Goal: Task Accomplishment & Management: Manage account settings

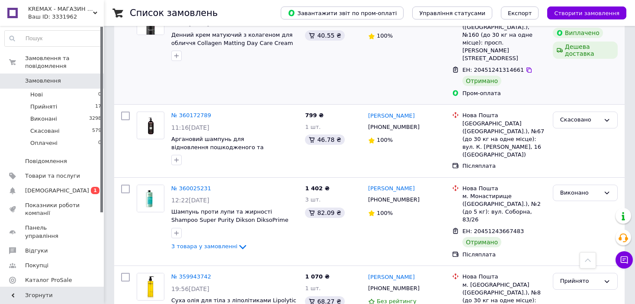
scroll to position [822, 0]
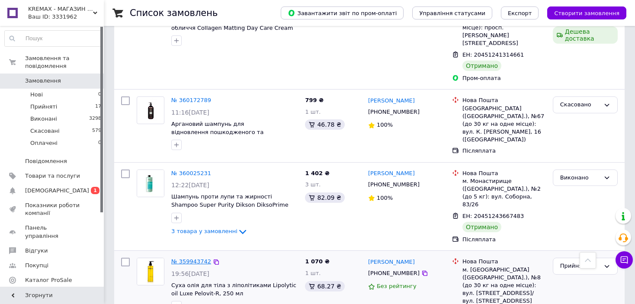
click at [199, 258] on link "№ 359943742" at bounding box center [191, 261] width 40 height 6
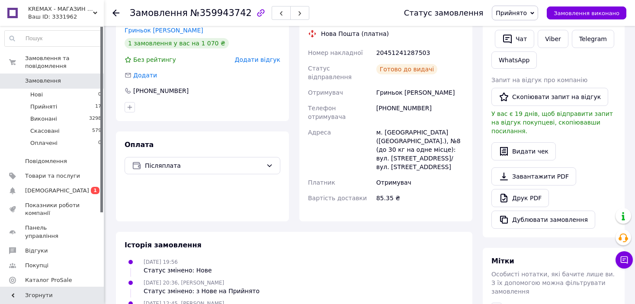
scroll to position [86, 0]
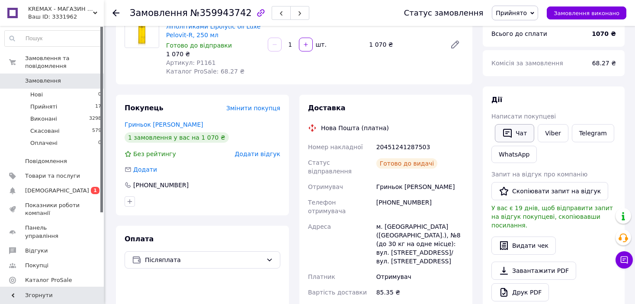
click at [516, 130] on button "Чат" at bounding box center [514, 133] width 39 height 18
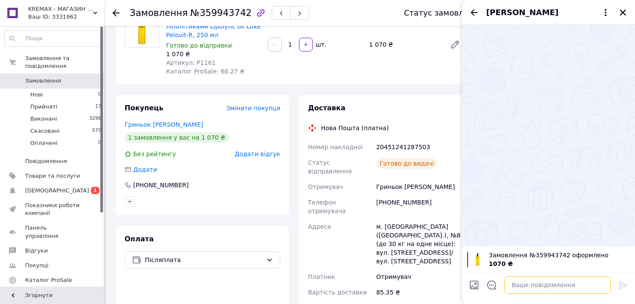
click at [532, 282] on textarea at bounding box center [557, 284] width 106 height 17
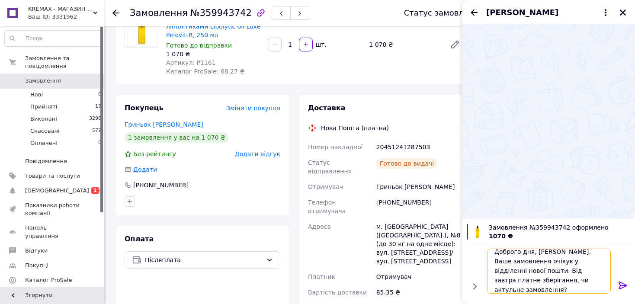
scroll to position [0, 0]
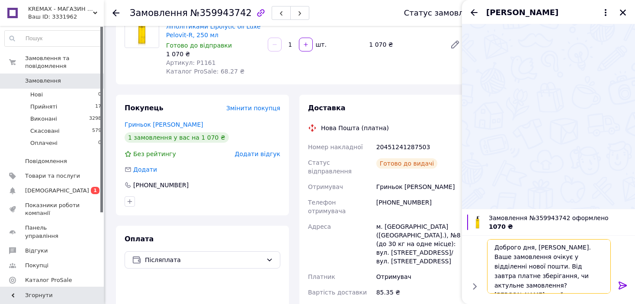
click at [601, 266] on textarea "Доброго дня, Алла. Ваше замовлення очікує у відділенні нової пошти. Від завтра …" at bounding box center [549, 266] width 124 height 54
click at [574, 273] on textarea "Доброго дня, Алла. Ваше замовлення очікує у відділенні нової пошти. Від завтра …" at bounding box center [549, 266] width 124 height 54
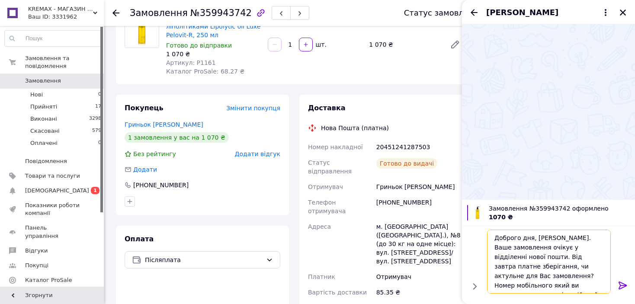
type textarea "Доброго дня, Алла. Ваше замовлення очікує у відділенні нової пошти. Від завтра …"
click at [560, 286] on textarea "Доброго дня, Алла. Ваше замовлення очікує у відділенні нової пошти. Від завтра …" at bounding box center [549, 262] width 124 height 64
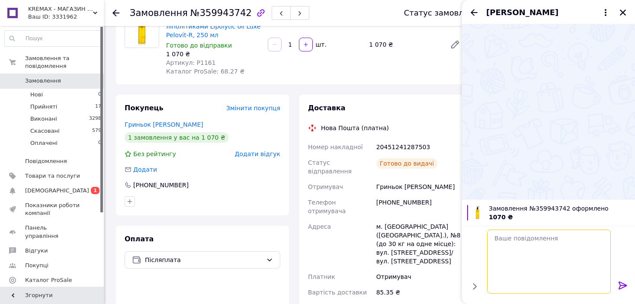
scroll to position [0, 0]
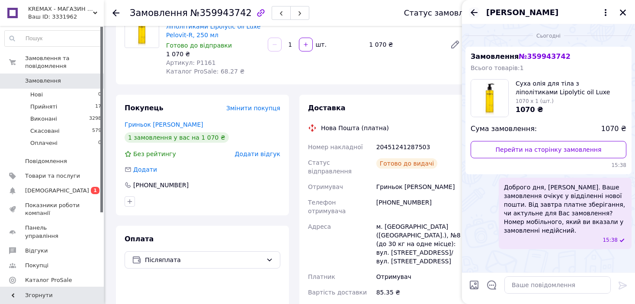
click at [475, 10] on icon "Назад" at bounding box center [474, 12] width 10 height 10
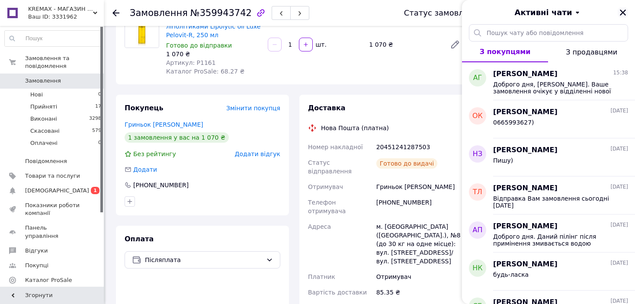
click at [620, 13] on icon "Закрити" at bounding box center [623, 13] width 8 height 8
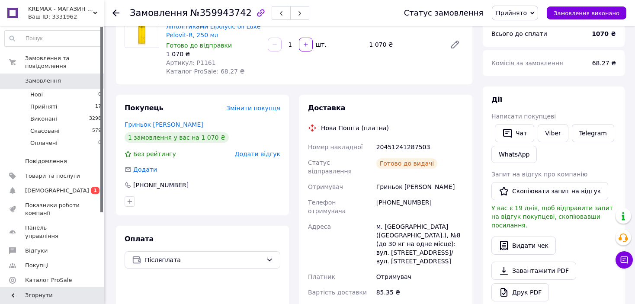
click at [116, 12] on icon at bounding box center [115, 13] width 7 height 7
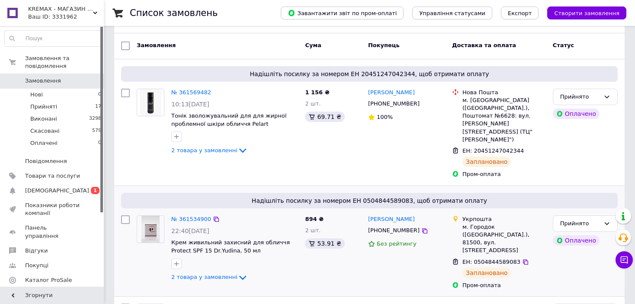
scroll to position [130, 0]
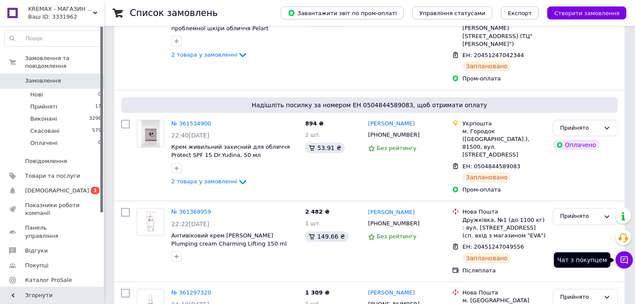
click at [624, 259] on icon at bounding box center [624, 260] width 9 height 9
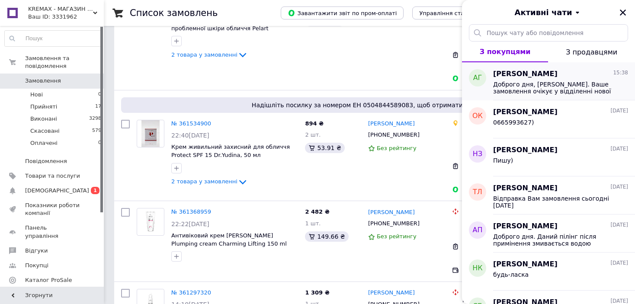
click at [584, 95] on div "Алла Гриньок 15:38 Доброго дня, Алла. Ваше замовлення очікує у відділенні нової…" at bounding box center [564, 81] width 142 height 38
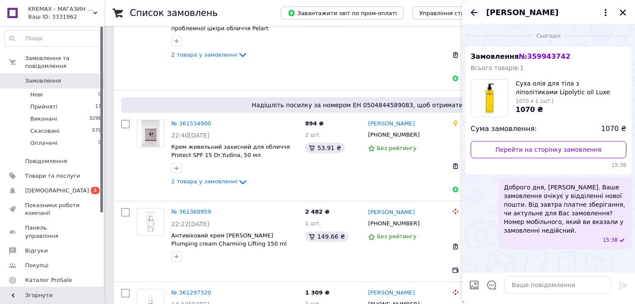
click at [472, 14] on icon "Назад" at bounding box center [473, 12] width 7 height 6
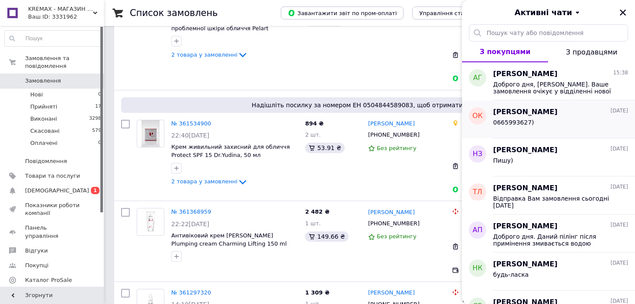
click at [512, 118] on div "0665993627)" at bounding box center [560, 124] width 135 height 14
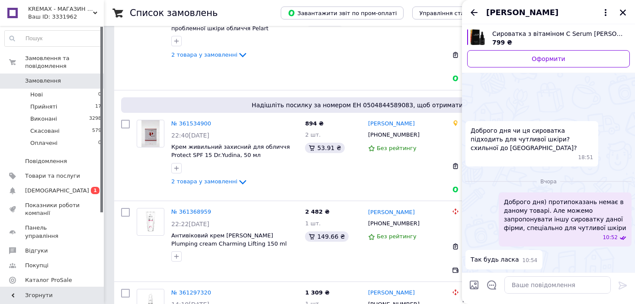
scroll to position [470, 0]
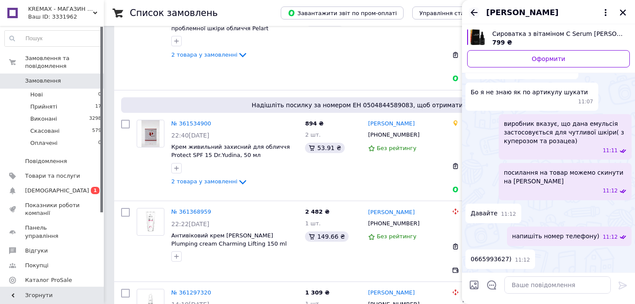
click at [477, 10] on icon "Назад" at bounding box center [474, 12] width 10 height 10
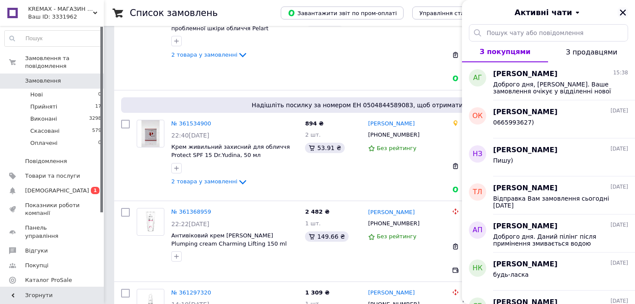
click at [624, 11] on icon "Закрити" at bounding box center [623, 13] width 6 height 6
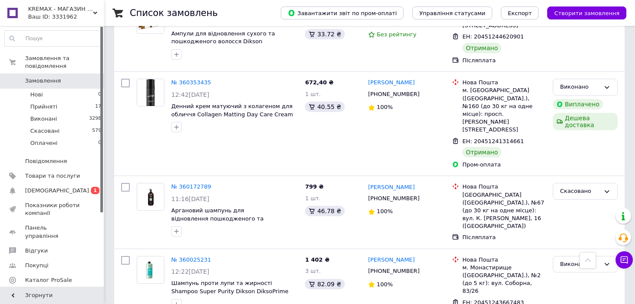
scroll to position [822, 0]
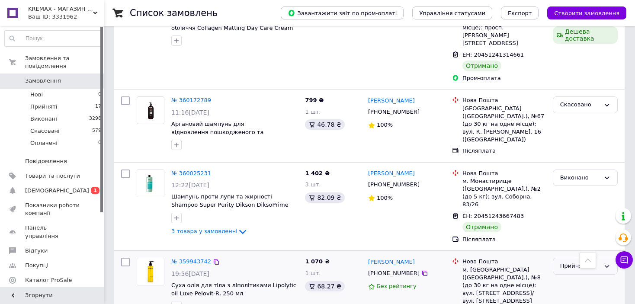
click at [596, 262] on div "Прийнято" at bounding box center [580, 266] width 40 height 9
click at [586, 292] on li "Скасовано" at bounding box center [585, 300] width 64 height 16
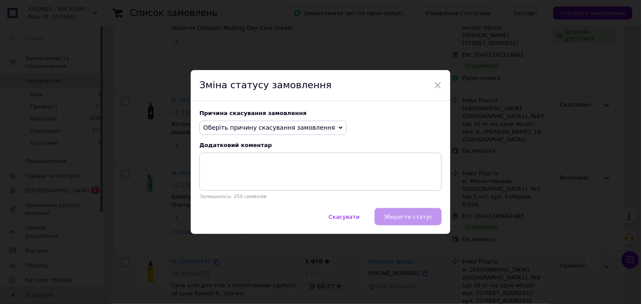
click at [288, 126] on span "Оберіть причину скасування замовлення" at bounding box center [269, 127] width 132 height 7
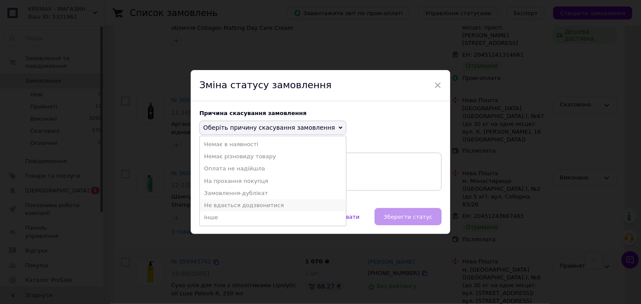
click at [253, 204] on li "Не вдається додзвонитися" at bounding box center [273, 205] width 146 height 12
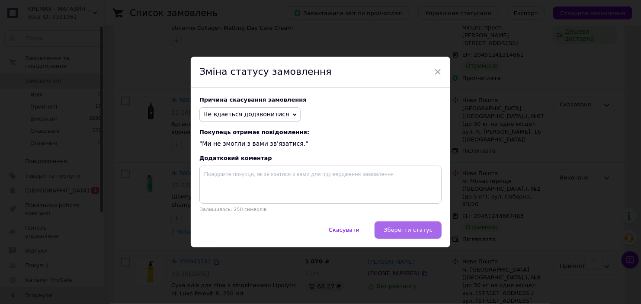
click at [423, 233] on span "Зберегти статус" at bounding box center [408, 230] width 49 height 6
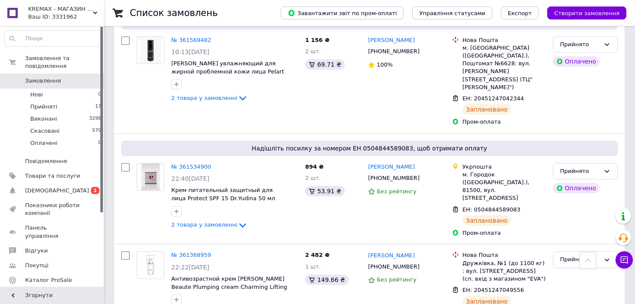
scroll to position [0, 0]
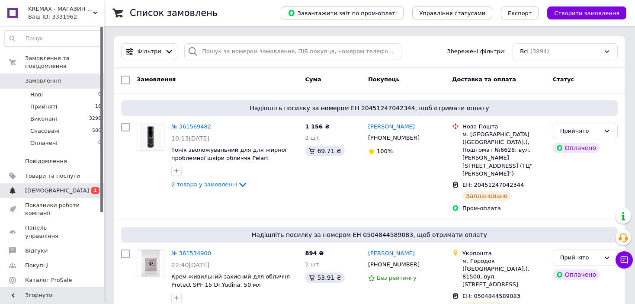
click at [54, 187] on span "[DEMOGRAPHIC_DATA]" at bounding box center [57, 191] width 64 height 8
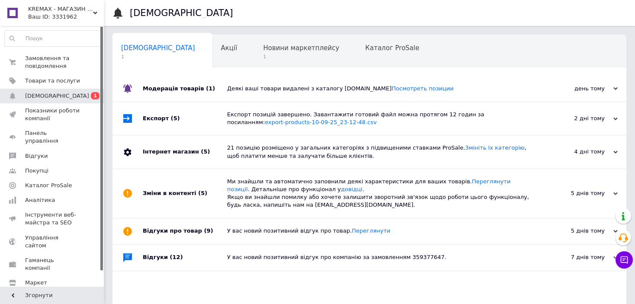
scroll to position [44, 0]
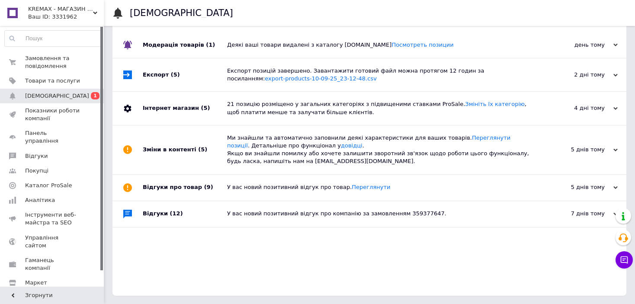
click at [432, 214] on div "У вас новий позитивний відгук про компанію за замовленням 359377647." at bounding box center [379, 214] width 304 height 8
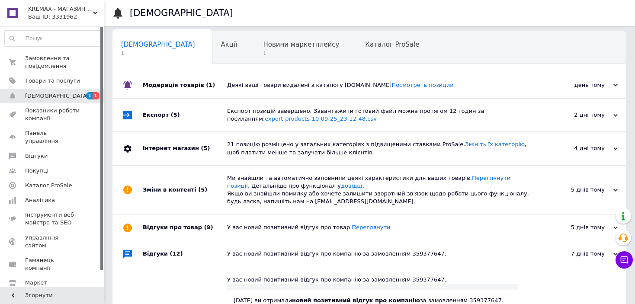
scroll to position [0, 0]
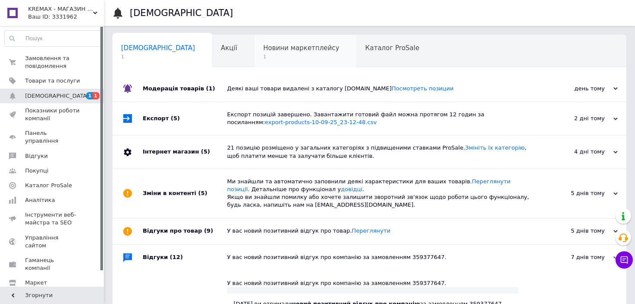
click at [263, 51] on span "Новини маркетплейсу" at bounding box center [301, 48] width 76 height 8
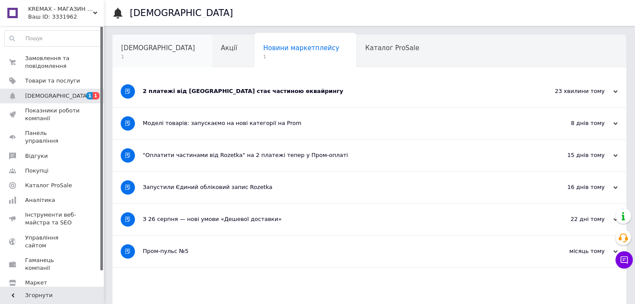
click at [150, 52] on div "Сповіщення 1" at bounding box center [162, 51] width 100 height 33
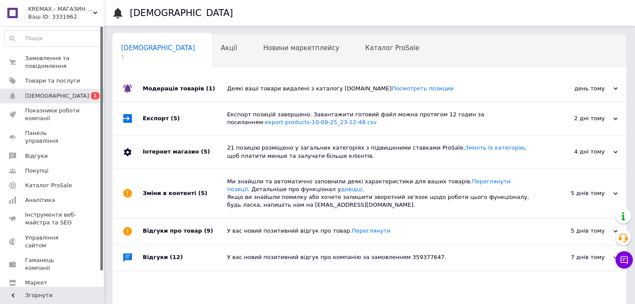
click at [182, 88] on div "Модерація товарів (1)" at bounding box center [185, 89] width 84 height 26
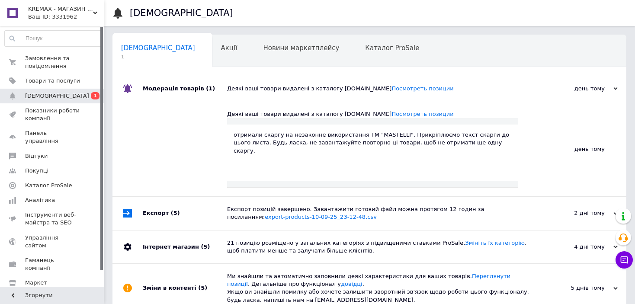
click at [286, 137] on div "отримали скаргу на незаконне використання ТМ "MASTELLI". Прикріплюємо текст ска…" at bounding box center [373, 143] width 278 height 24
click at [178, 90] on div "Модерація товарів (1)" at bounding box center [185, 89] width 84 height 26
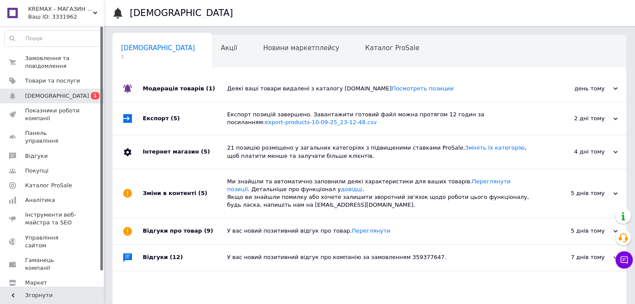
click at [162, 116] on div "Експорт (5)" at bounding box center [185, 118] width 84 height 33
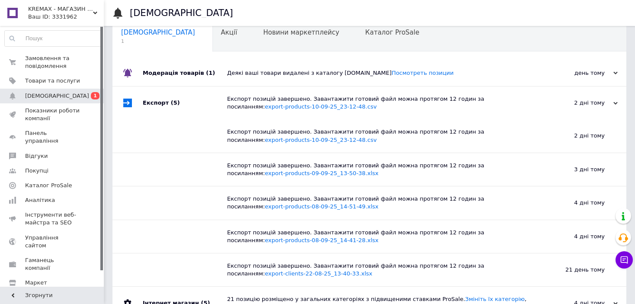
scroll to position [143, 0]
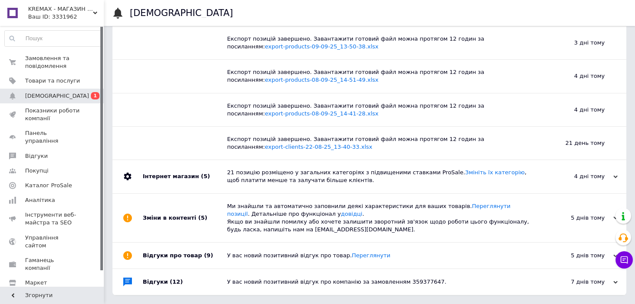
click at [182, 175] on div "Інтернет магазин (5)" at bounding box center [185, 176] width 84 height 33
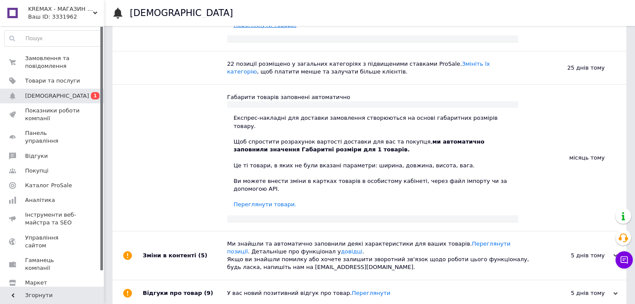
scroll to position [519, 0]
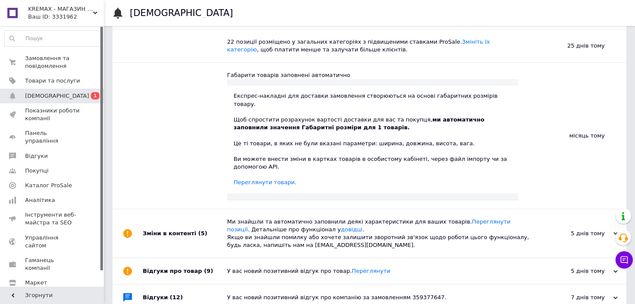
click at [163, 218] on div "Зміни в контенті (5)" at bounding box center [185, 233] width 84 height 49
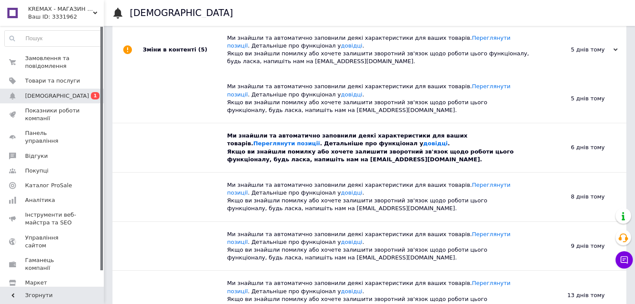
scroll to position [765, 0]
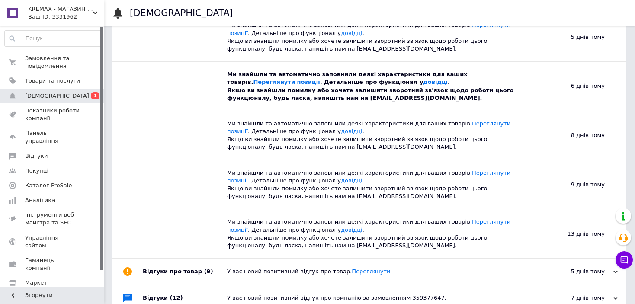
click at [458, 72] on div "Ми знайшли та автоматично заповнили деякі характеристики для ваших товарів. Пер…" at bounding box center [372, 86] width 291 height 32
click at [320, 79] on link "Переглянути позиції" at bounding box center [286, 82] width 67 height 6
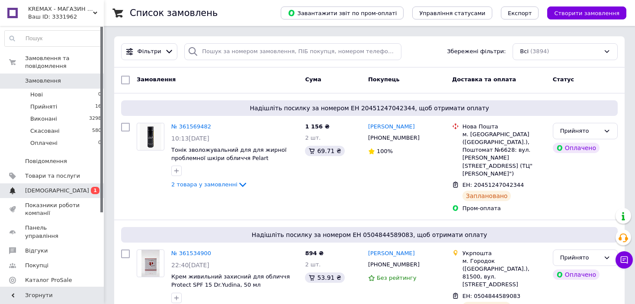
click at [62, 187] on span "[DEMOGRAPHIC_DATA]" at bounding box center [52, 191] width 55 height 8
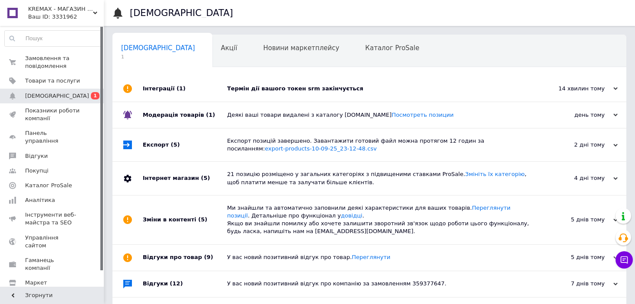
click at [371, 93] on div "Термін дії вашого токен srm закінчується" at bounding box center [379, 89] width 304 height 26
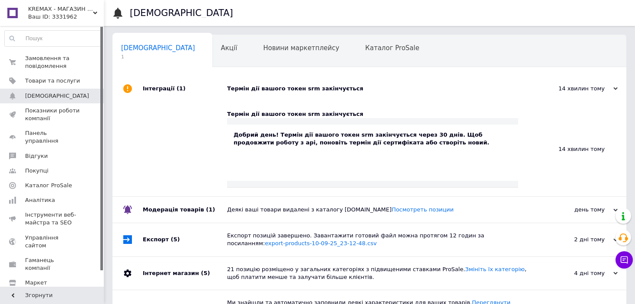
click at [162, 88] on div "Інтеграції (1)" at bounding box center [185, 89] width 84 height 26
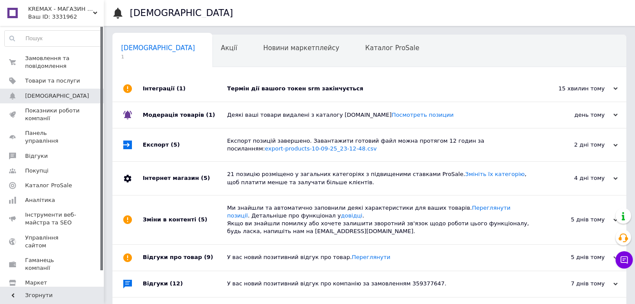
click at [162, 88] on div "Інтеграції (1)" at bounding box center [185, 89] width 84 height 26
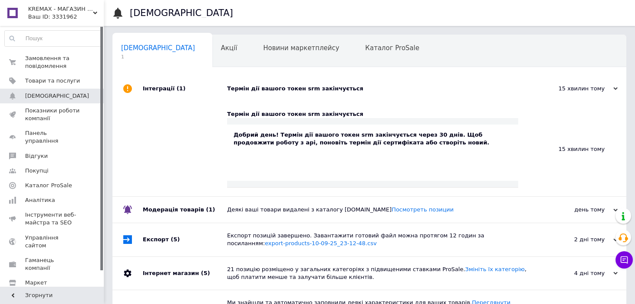
click at [264, 89] on div "Термін дії вашого токен srm закінчується" at bounding box center [379, 89] width 304 height 8
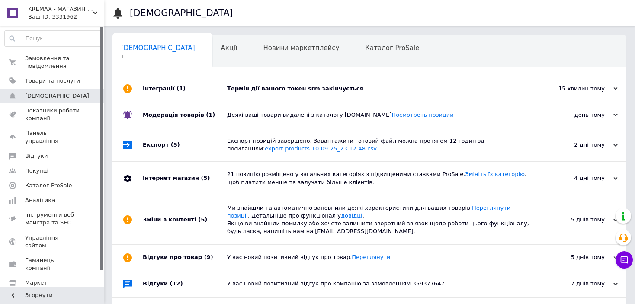
click at [264, 89] on div "Термін дії вашого токен srm закінчується" at bounding box center [379, 89] width 304 height 8
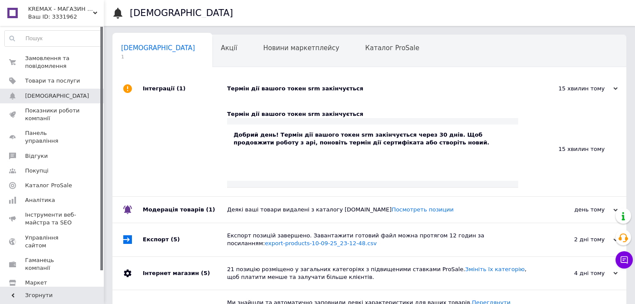
click at [287, 141] on div "Добрий день! Термін дії вашого токен srm закінчується через 30 днів. Щоб продов…" at bounding box center [373, 139] width 278 height 16
click at [402, 144] on div "Добрий день! Термін дії вашого токен srm закінчується через 30 днів. Щоб продов…" at bounding box center [373, 139] width 278 height 16
click at [128, 90] on use at bounding box center [127, 88] width 9 height 9
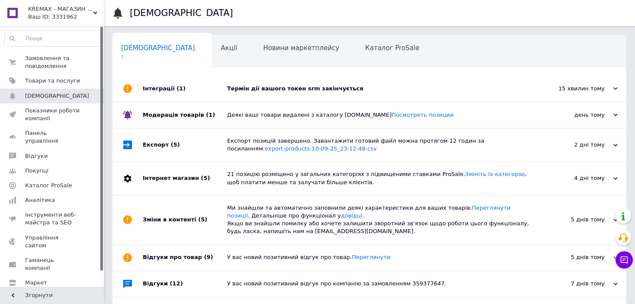
click at [158, 90] on div "Інтеграції (1)" at bounding box center [185, 89] width 84 height 26
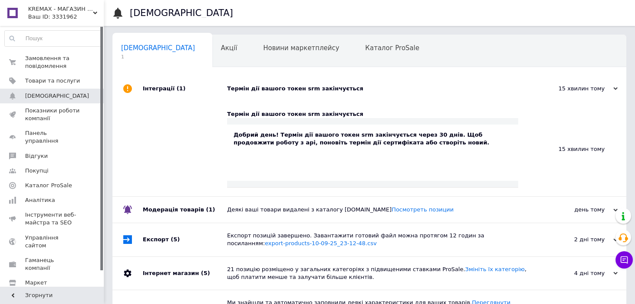
click at [158, 90] on div "Інтеграції (1)" at bounding box center [185, 89] width 84 height 26
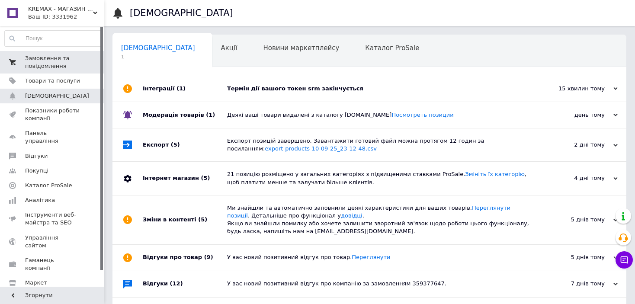
click at [79, 66] on span "Замовлення та повідомлення" at bounding box center [52, 62] width 55 height 16
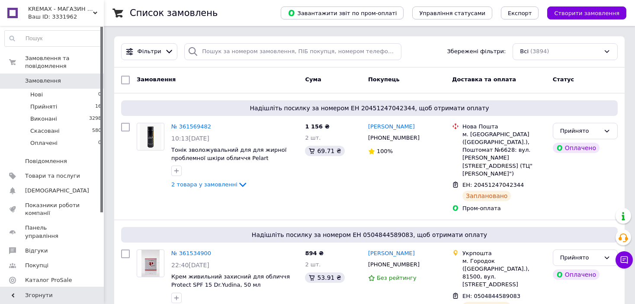
click at [34, 77] on span "Замовлення" at bounding box center [43, 81] width 36 height 8
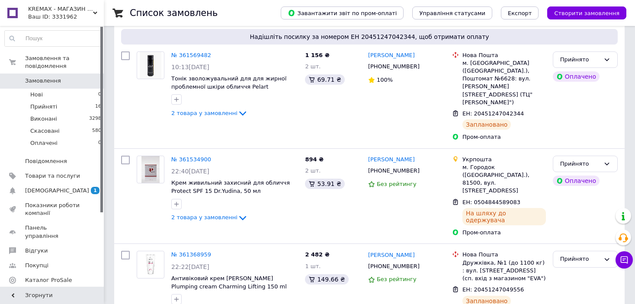
scroll to position [86, 0]
